Goal: Task Accomplishment & Management: Manage account settings

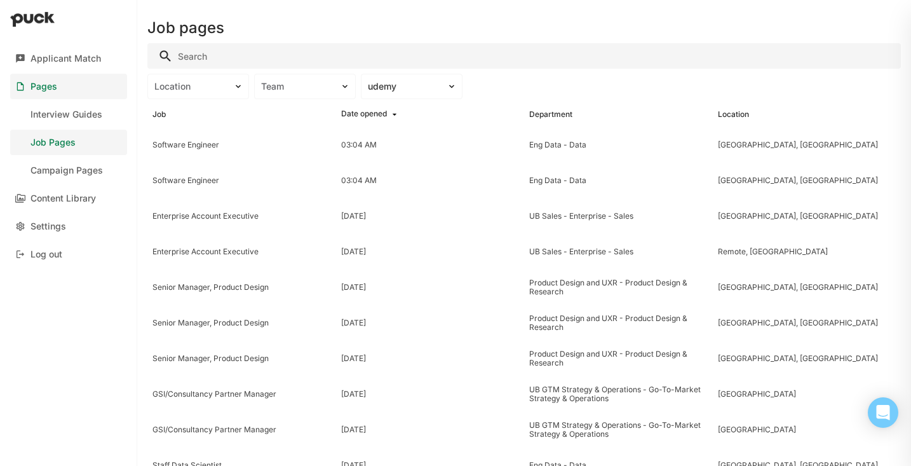
scroll to position [10, 0]
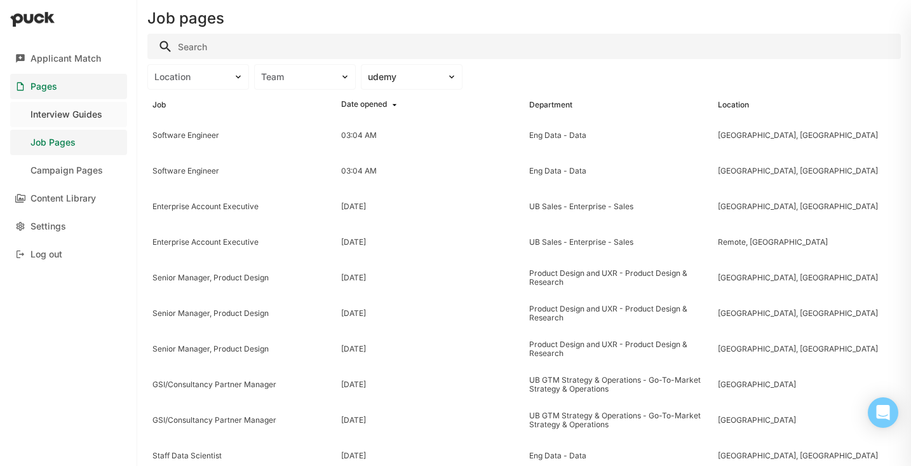
click at [81, 125] on link "Interview Guides" at bounding box center [68, 114] width 117 height 25
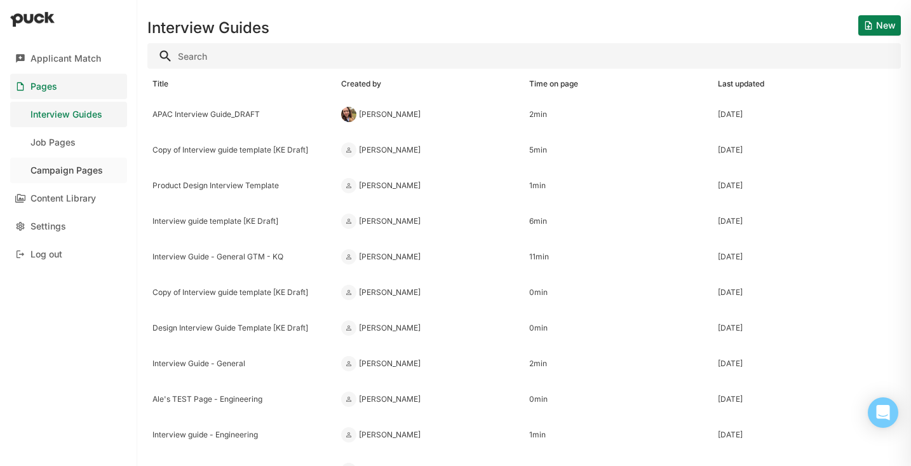
click at [86, 172] on div "Campaign Pages" at bounding box center [67, 170] width 72 height 11
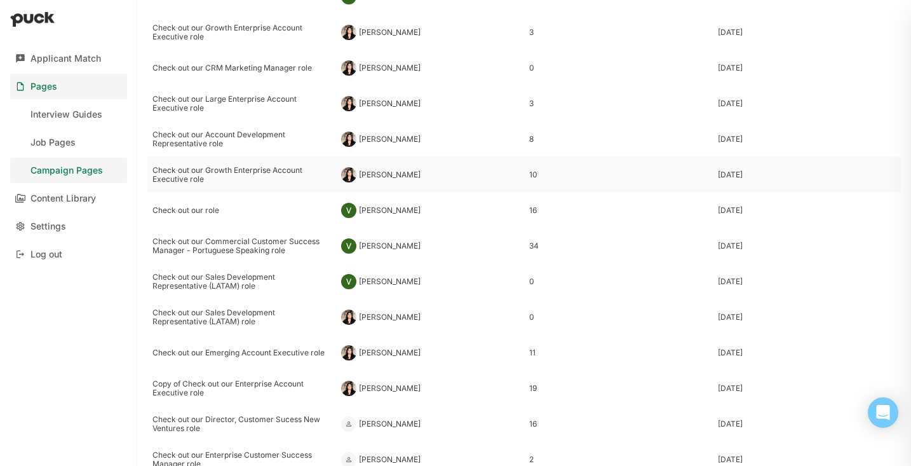
scroll to position [219, 0]
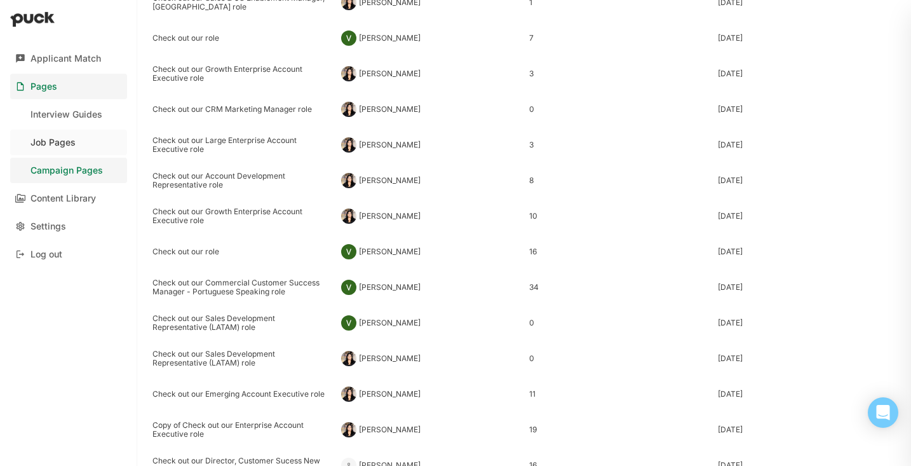
click at [67, 143] on div "Job Pages" at bounding box center [53, 142] width 45 height 11
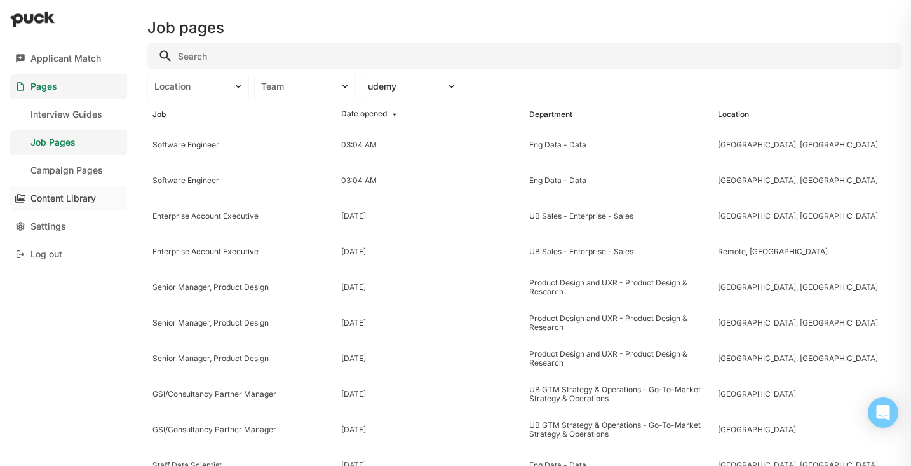
click at [55, 197] on div "Content Library" at bounding box center [63, 198] width 65 height 11
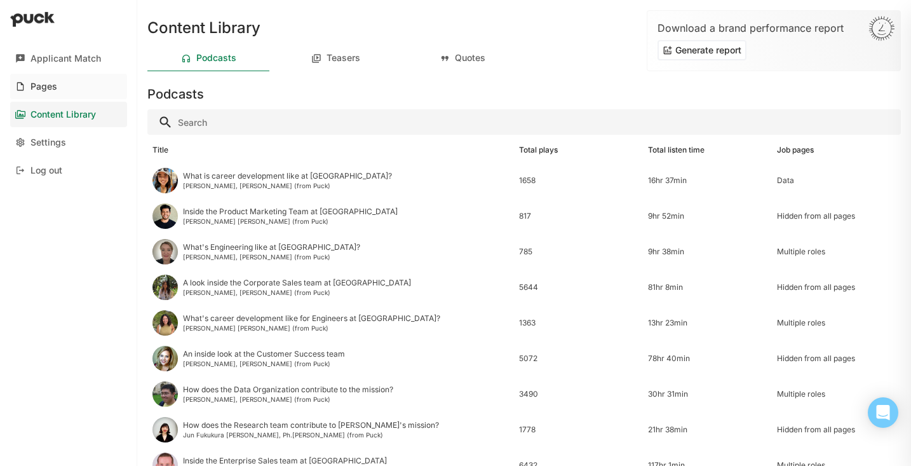
click at [37, 92] on link "Pages" at bounding box center [68, 86] width 117 height 25
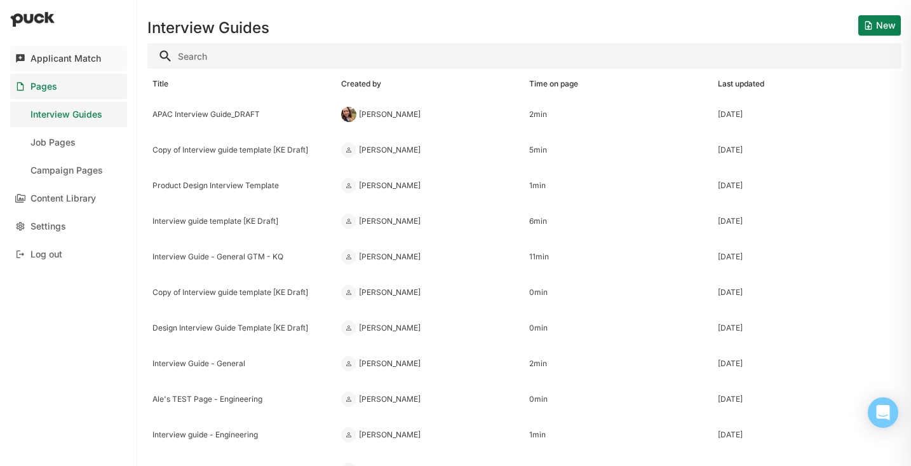
click at [72, 54] on div "Applicant Match" at bounding box center [66, 58] width 71 height 11
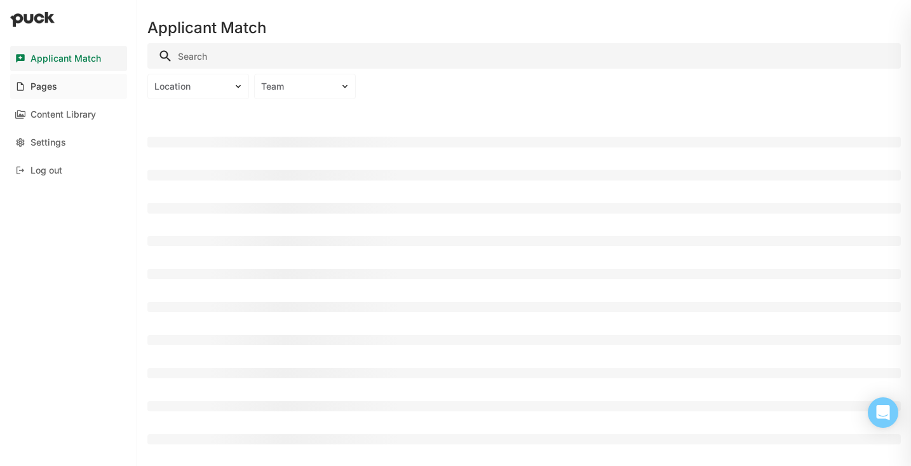
click at [69, 92] on link "Pages" at bounding box center [68, 86] width 117 height 25
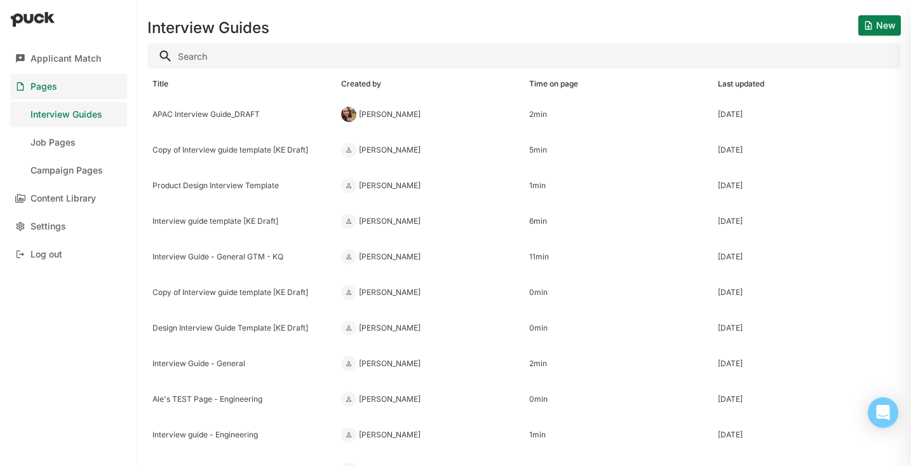
click at [61, 92] on link "Pages" at bounding box center [68, 86] width 117 height 25
click at [64, 135] on link "Job Pages" at bounding box center [68, 142] width 117 height 25
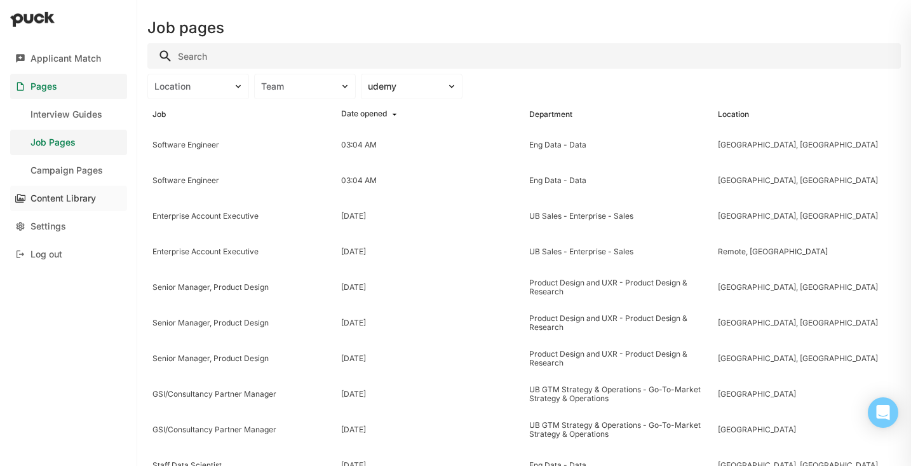
click at [71, 200] on div "Content Library" at bounding box center [63, 198] width 65 height 11
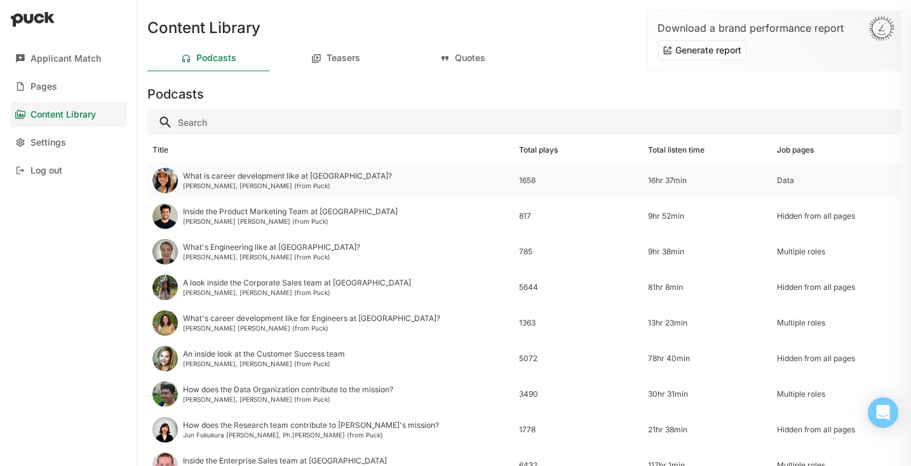
click at [264, 180] on div "What is career development like at [GEOGRAPHIC_DATA]? [PERSON_NAME], [PERSON_NA…" at bounding box center [287, 181] width 209 height 18
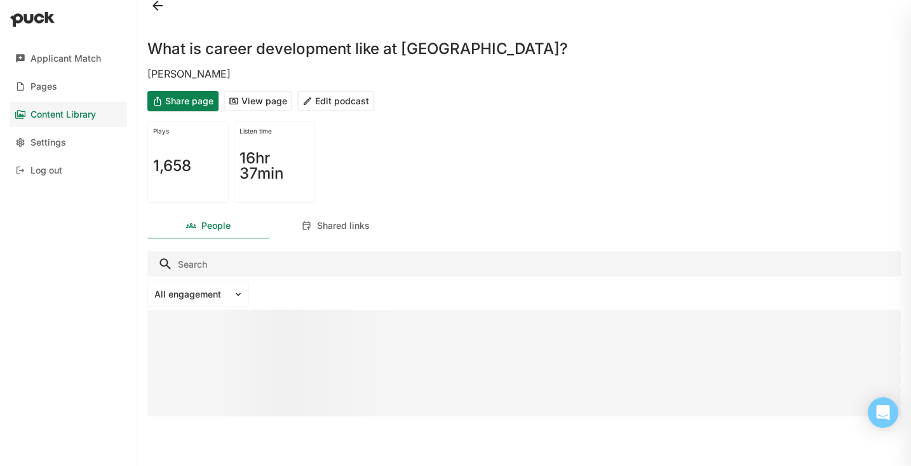
scroll to position [16, 0]
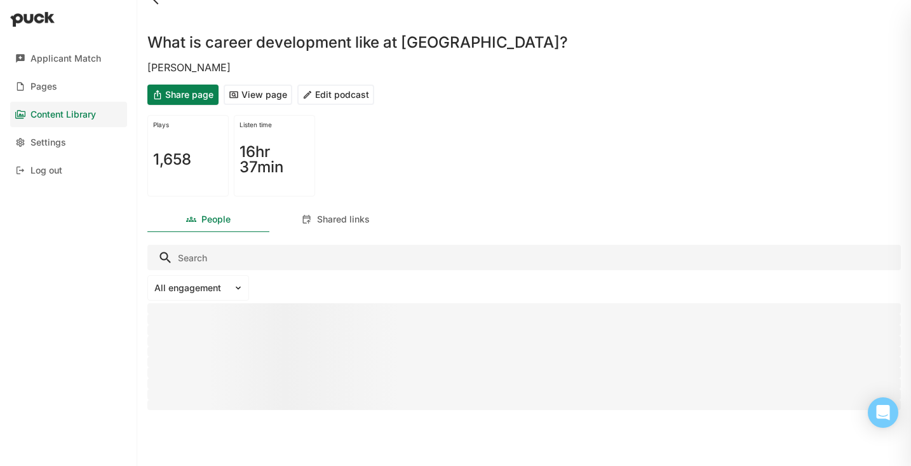
click at [332, 87] on button "Edit podcast" at bounding box center [335, 95] width 77 height 20
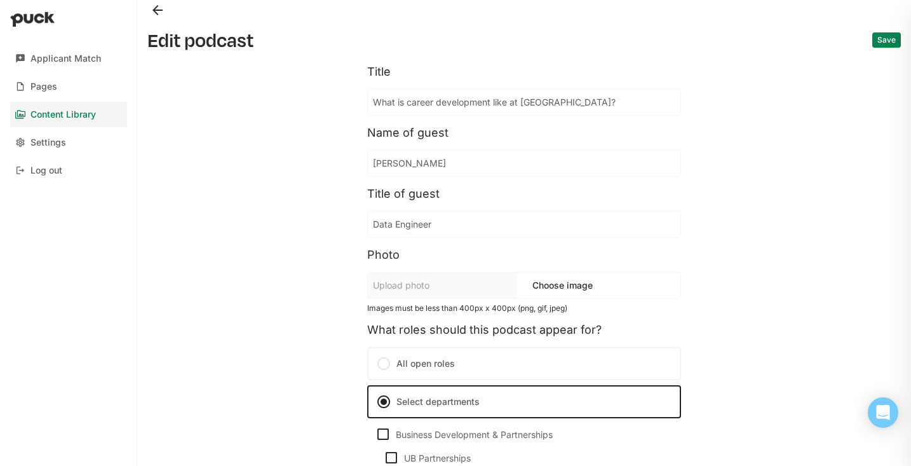
click at [149, 4] on button "Back" at bounding box center [157, 10] width 20 height 20
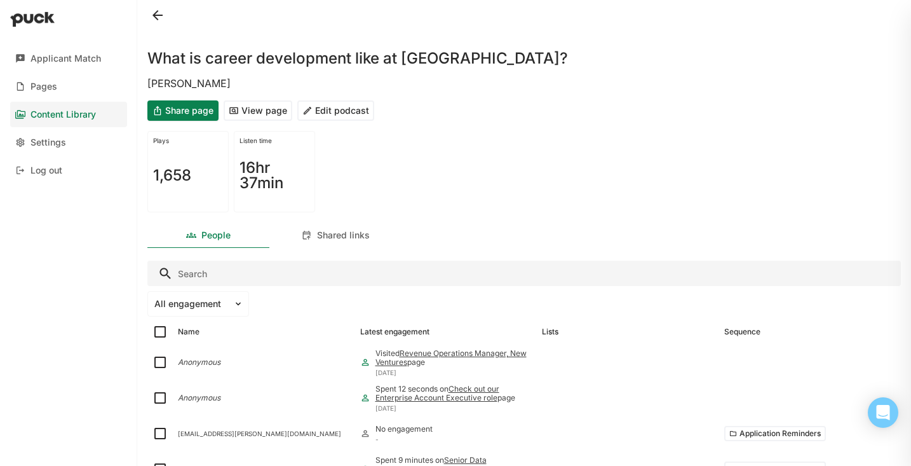
click at [154, 16] on button at bounding box center [157, 15] width 20 height 20
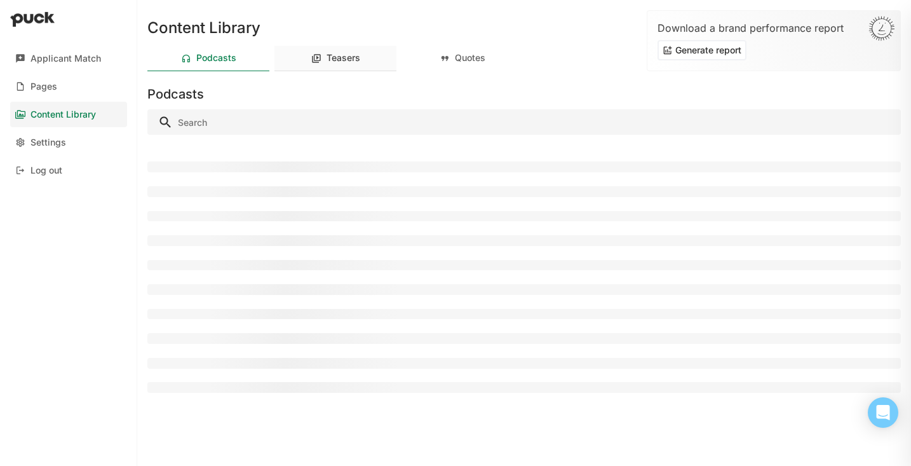
click at [354, 55] on div "Teasers" at bounding box center [344, 58] width 34 height 11
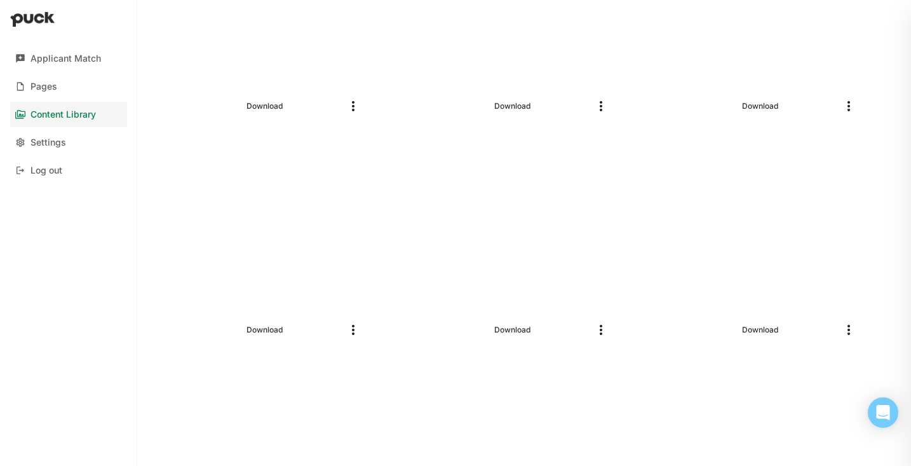
scroll to position [672, 0]
click at [846, 328] on img "More options" at bounding box center [848, 329] width 15 height 15
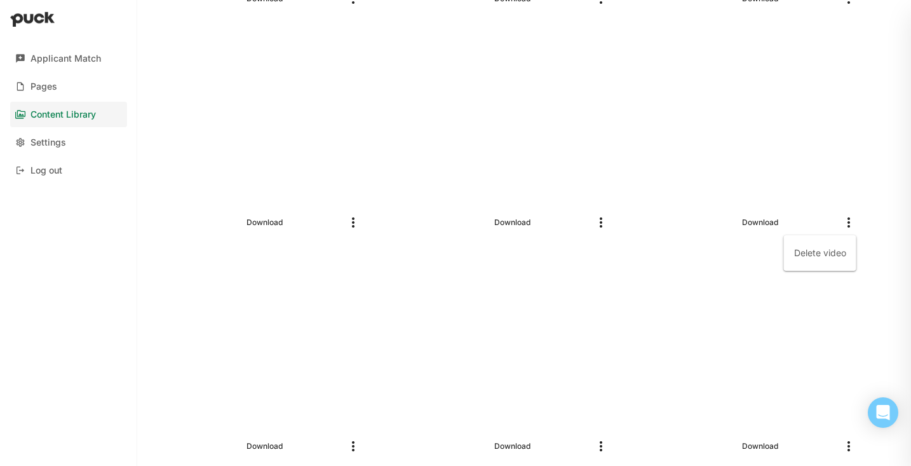
scroll to position [780, 0]
click at [855, 332] on div at bounding box center [760, 343] width 214 height 163
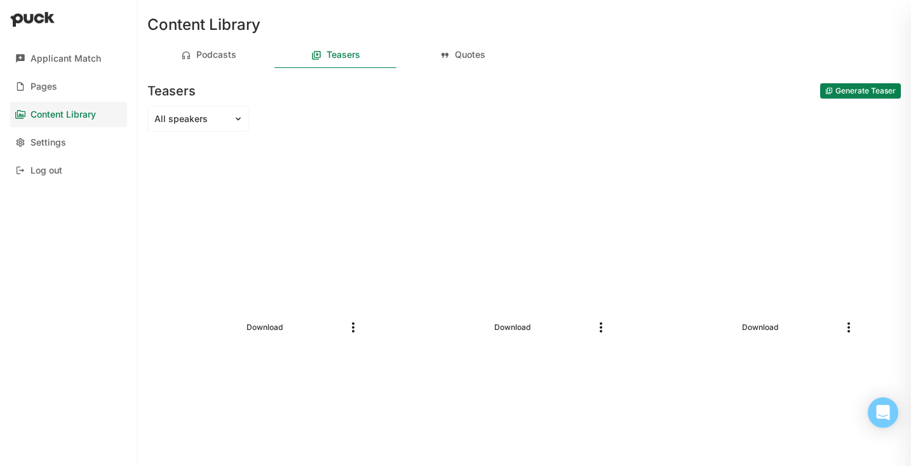
scroll to position [0, 0]
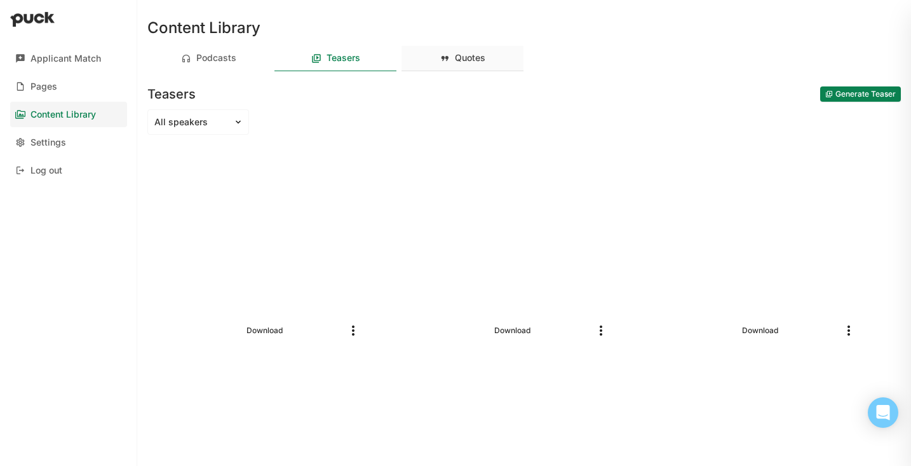
click at [475, 58] on div "Quotes" at bounding box center [470, 58] width 31 height 11
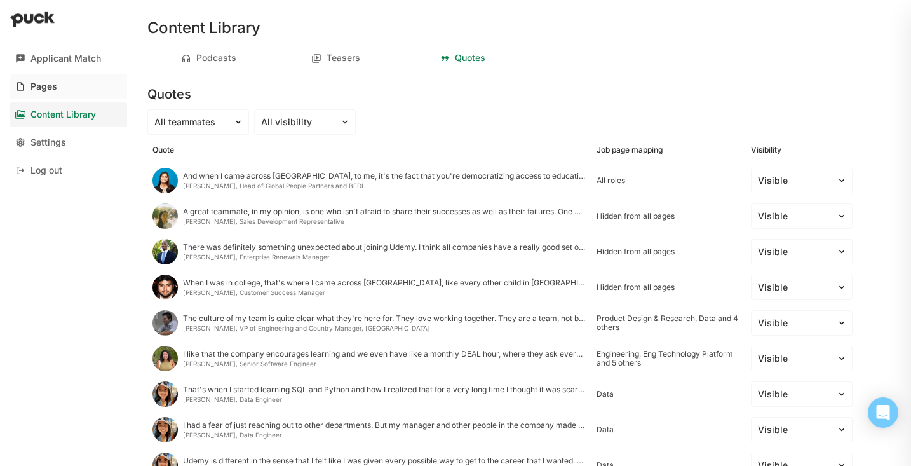
click at [34, 82] on div "Pages" at bounding box center [44, 86] width 27 height 11
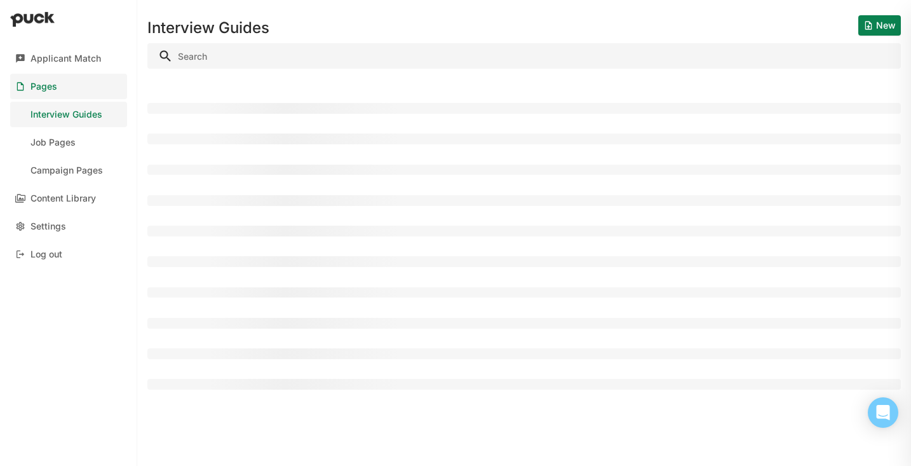
click at [64, 119] on div "Interview Guides" at bounding box center [67, 114] width 72 height 11
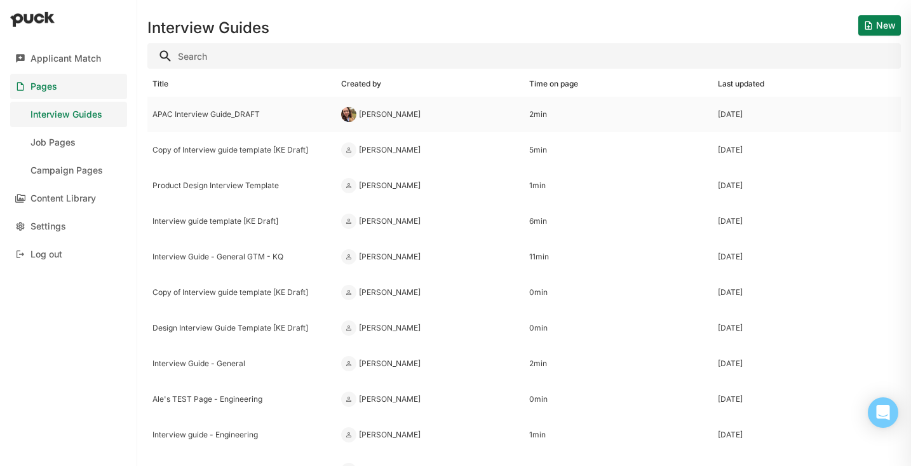
click at [214, 121] on div "APAC Interview Guide_DRAFT" at bounding box center [241, 115] width 189 height 36
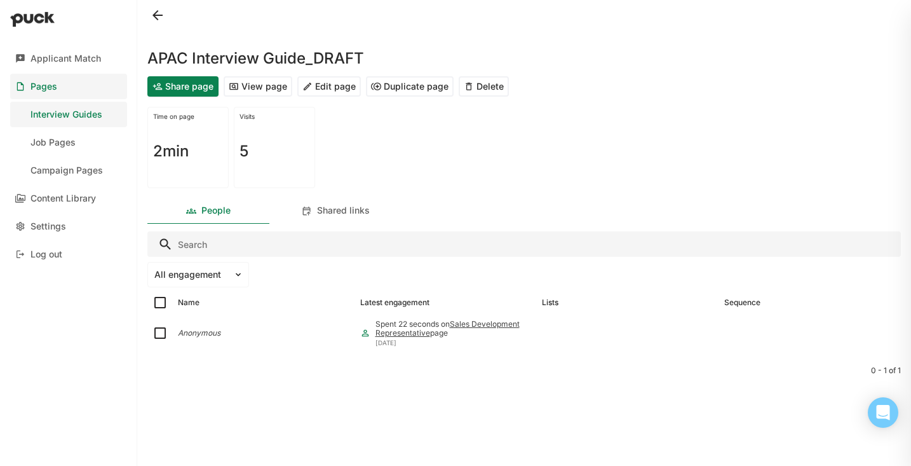
click at [161, 11] on button at bounding box center [157, 15] width 20 height 20
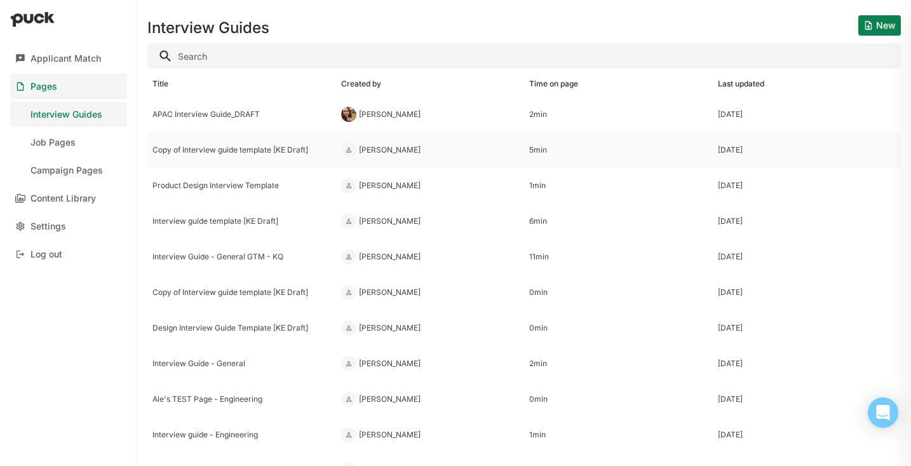
click at [278, 148] on div "Copy of Interview guide template [KE Draft]" at bounding box center [242, 150] width 179 height 9
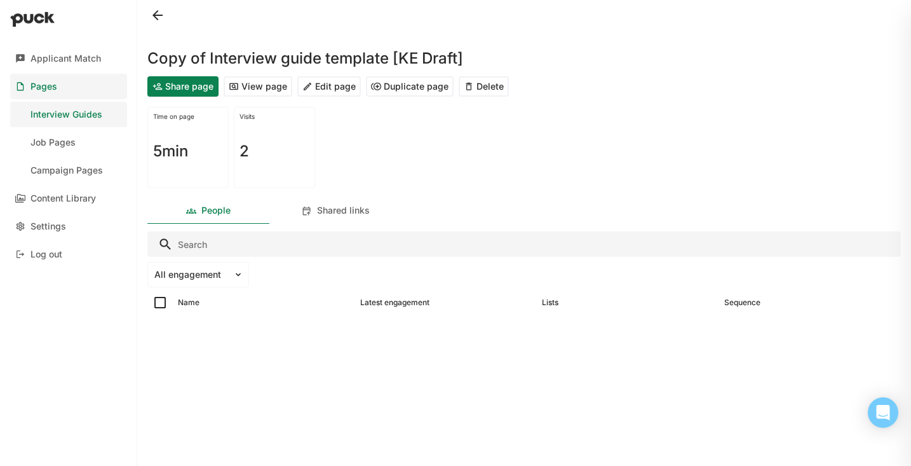
click at [274, 81] on button "View page" at bounding box center [258, 86] width 69 height 20
click at [337, 95] on button "Edit page" at bounding box center [329, 86] width 64 height 20
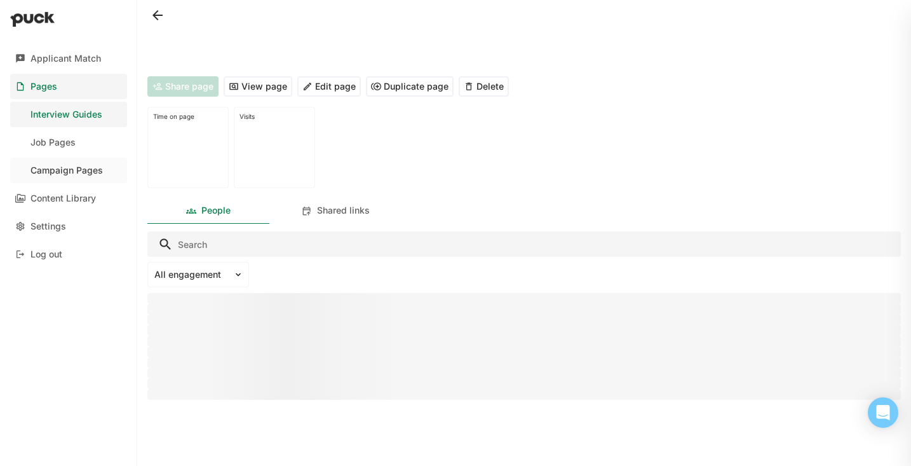
click at [80, 177] on link "Campaign Pages" at bounding box center [68, 170] width 117 height 25
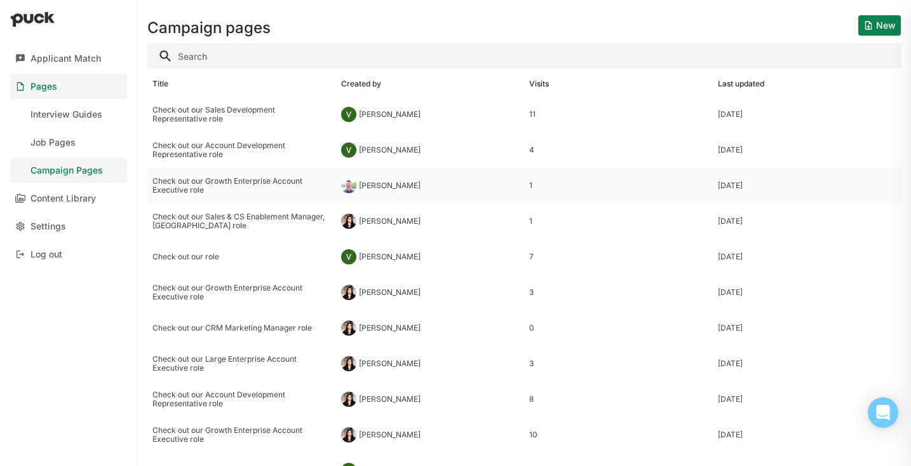
click at [289, 173] on div "Check out our Growth Enterprise Account Executive role" at bounding box center [241, 186] width 189 height 36
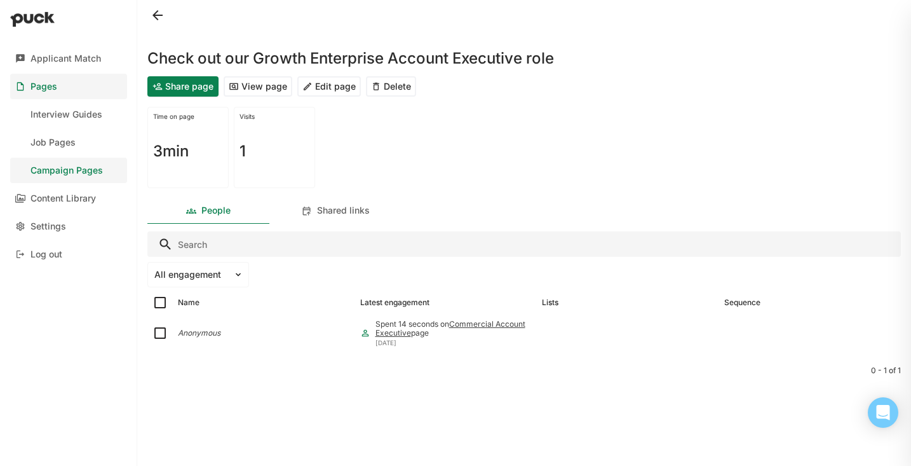
click at [265, 86] on button "View page" at bounding box center [258, 86] width 69 height 20
click at [70, 62] on div "Applicant Match" at bounding box center [66, 58] width 71 height 11
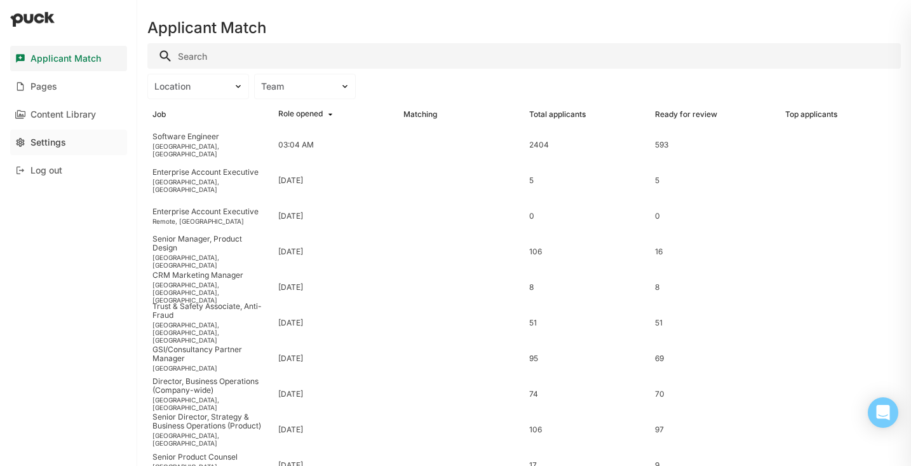
click at [78, 137] on link "Settings" at bounding box center [68, 142] width 117 height 25
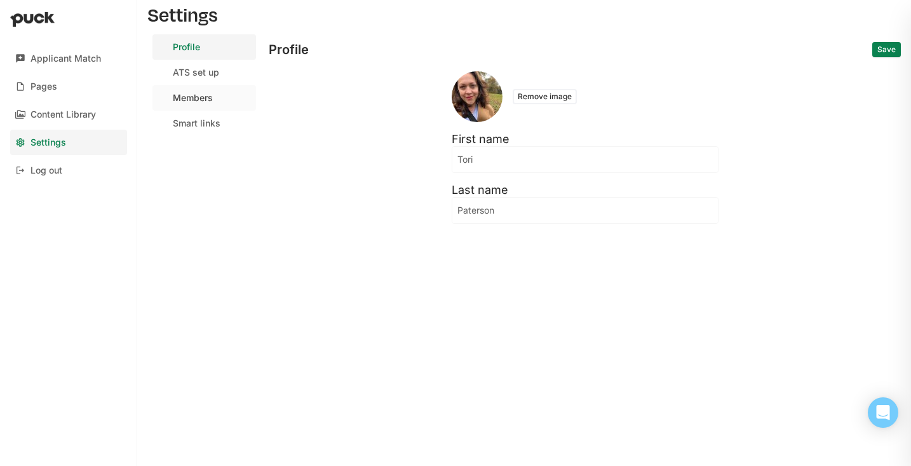
click at [192, 100] on div "Members" at bounding box center [193, 98] width 40 height 11
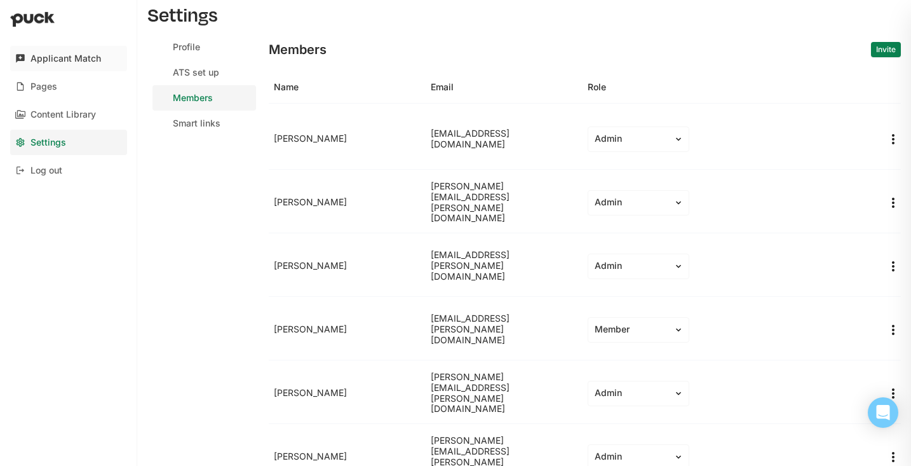
click at [69, 58] on div "Applicant Match" at bounding box center [66, 58] width 71 height 11
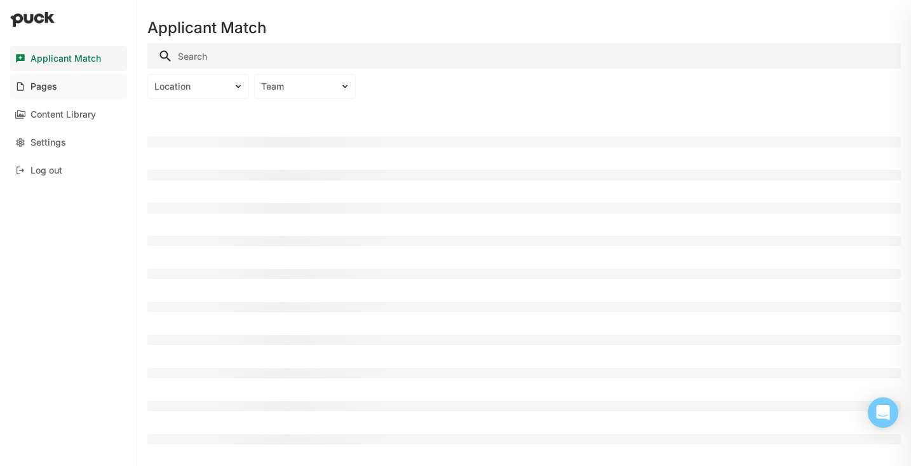
click at [48, 88] on div "Pages" at bounding box center [44, 86] width 27 height 11
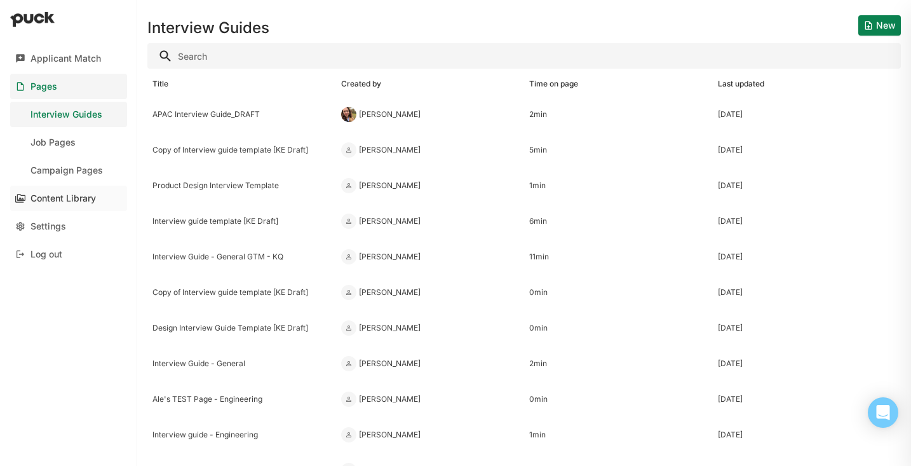
click at [62, 194] on div "Content Library" at bounding box center [63, 198] width 65 height 11
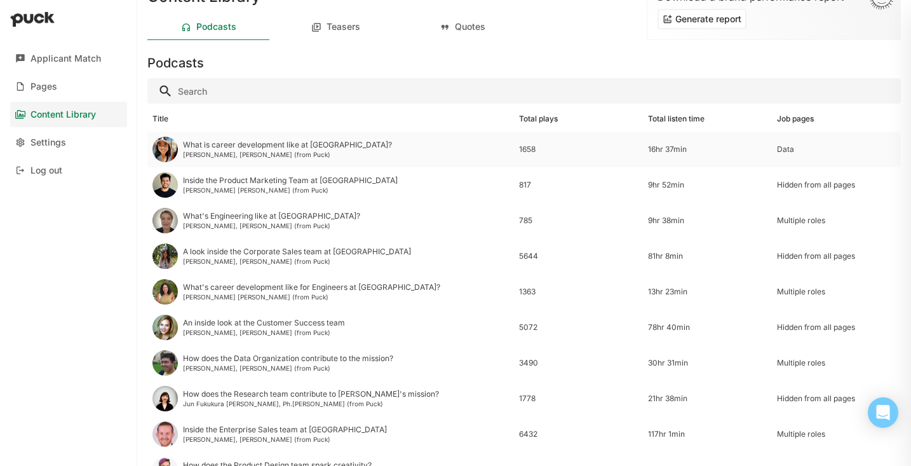
scroll to position [34, 0]
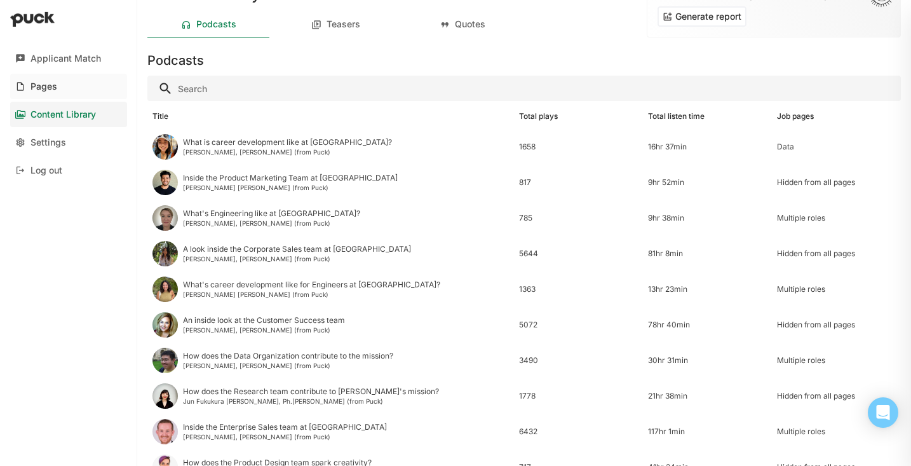
click at [53, 87] on div "Pages" at bounding box center [44, 86] width 27 height 11
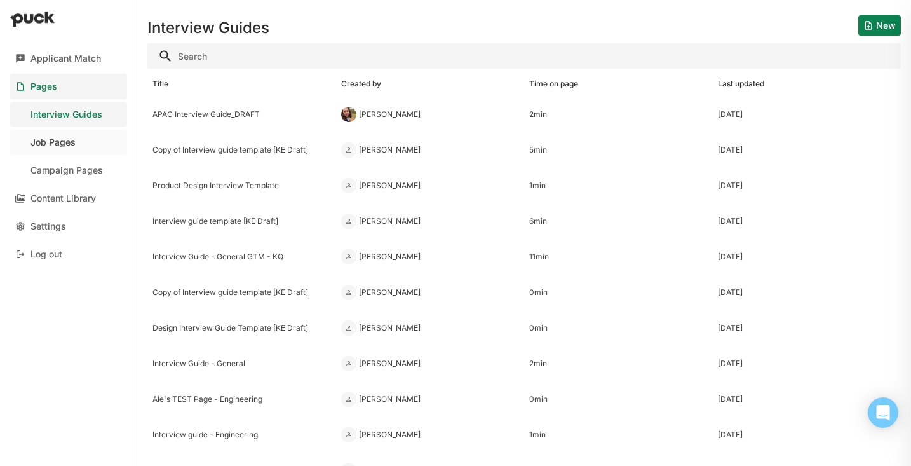
click at [86, 150] on link "Job Pages" at bounding box center [68, 142] width 117 height 25
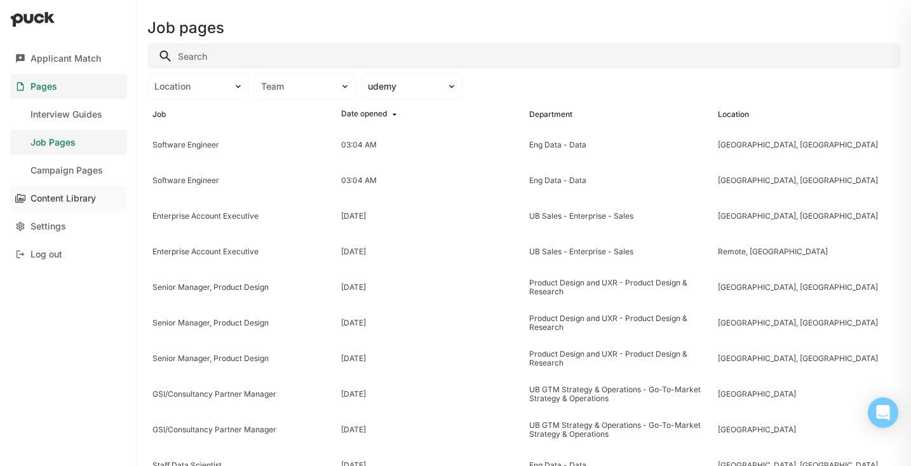
click at [88, 193] on div "Content Library" at bounding box center [63, 198] width 65 height 11
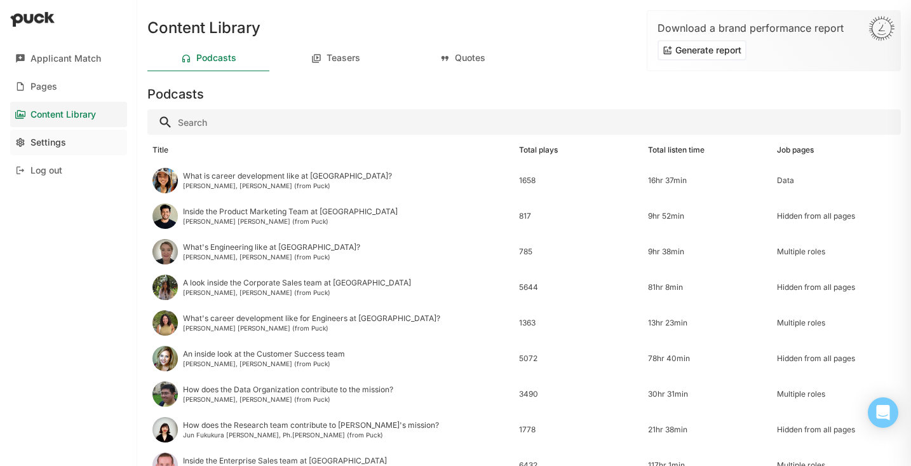
click at [74, 138] on link "Settings" at bounding box center [68, 142] width 117 height 25
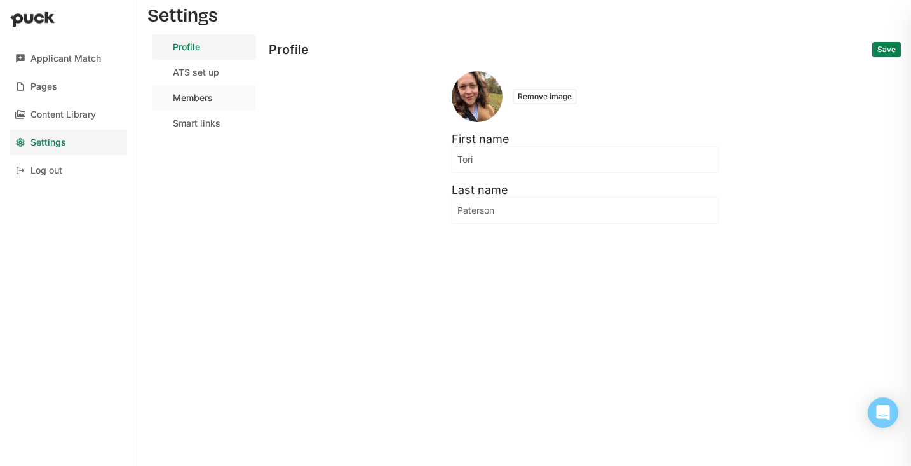
click at [219, 103] on link "Members" at bounding box center [205, 97] width 104 height 25
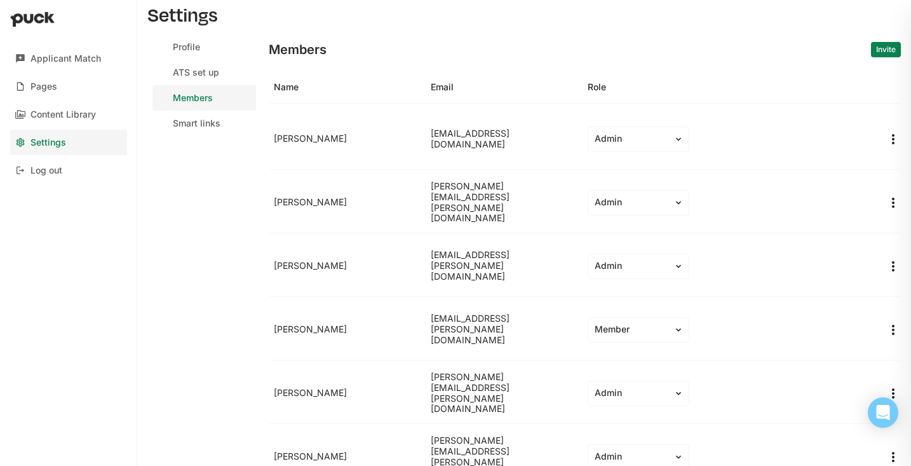
click at [888, 47] on button "Invite" at bounding box center [886, 49] width 30 height 15
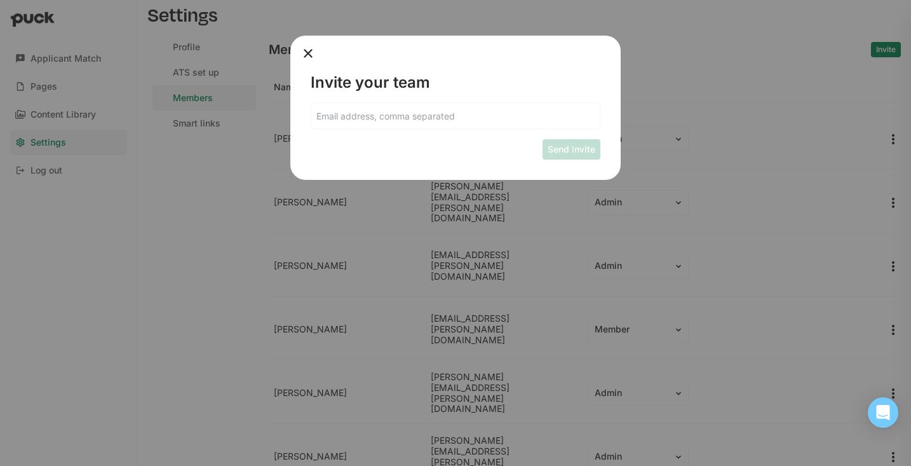
click at [449, 115] on input at bounding box center [455, 115] width 289 height 25
click at [543, 121] on input "selene" at bounding box center [447, 115] width 273 height 25
paste input ".[EMAIL_ADDRESS][DOMAIN_NAME]"
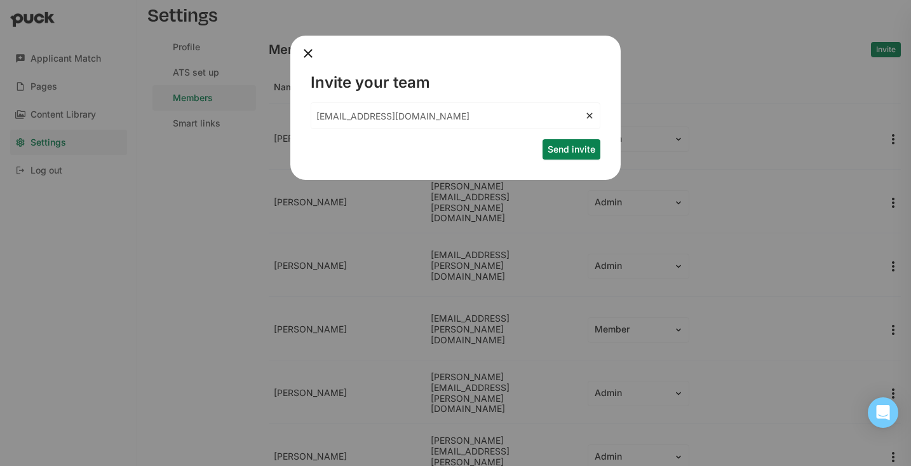
type input "[EMAIL_ADDRESS][DOMAIN_NAME]"
click at [579, 148] on button "Send invite" at bounding box center [572, 149] width 58 height 20
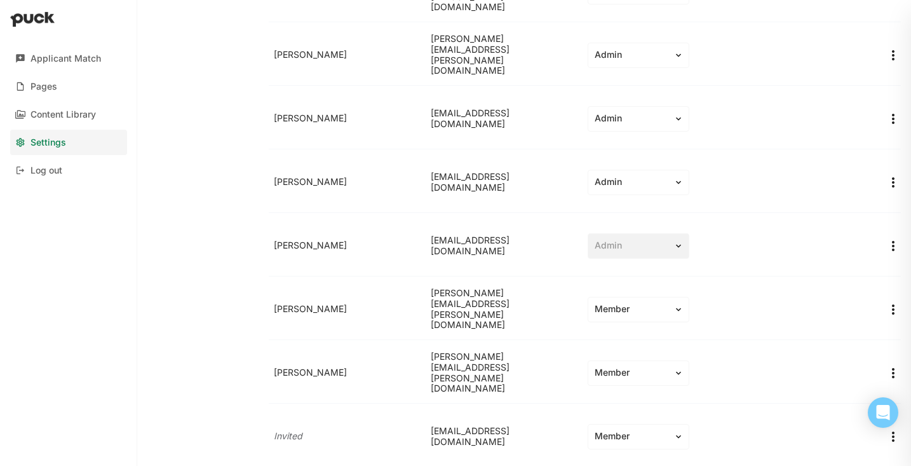
scroll to position [1420, 0]
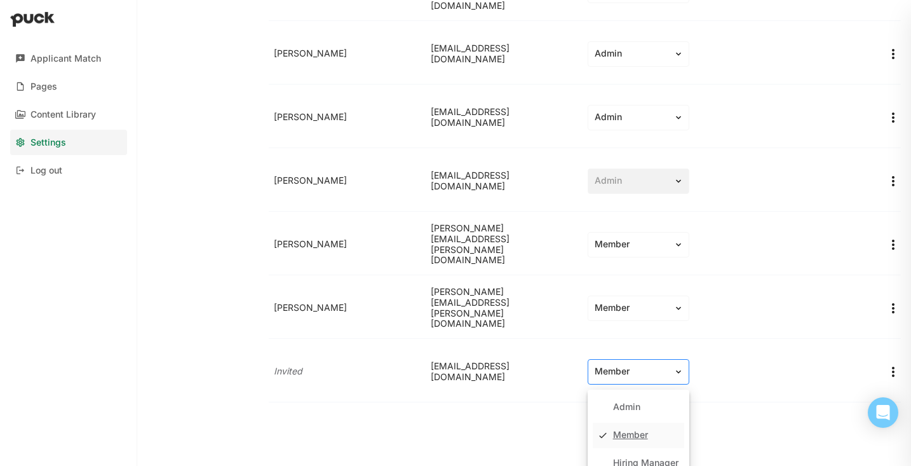
click at [682, 370] on img at bounding box center [679, 372] width 10 height 10
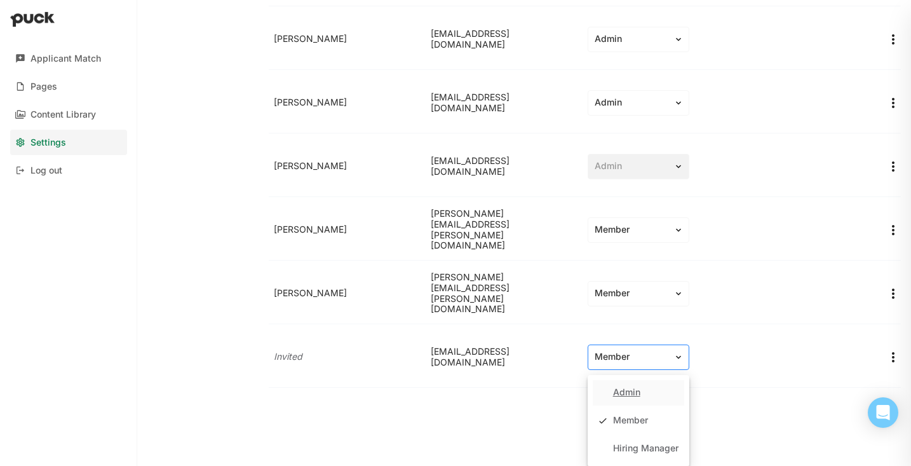
scroll to position [1432, 0]
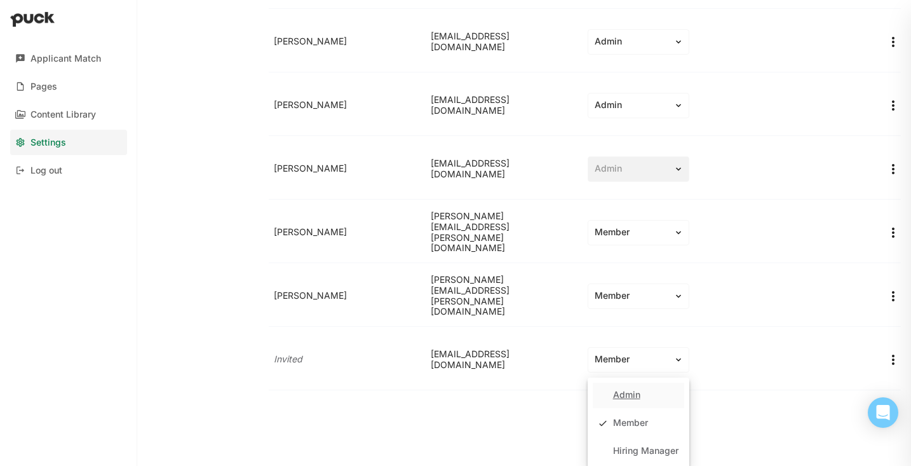
click at [651, 409] on div "Admin Member Hiring Manager" at bounding box center [639, 423] width 102 height 92
click at [646, 395] on div "Admin" at bounding box center [639, 395] width 92 height 25
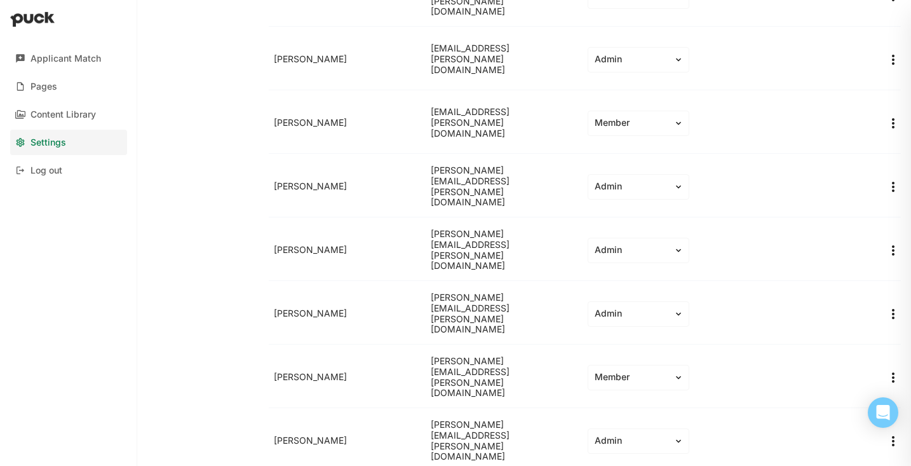
scroll to position [0, 0]
